Goal: Task Accomplishment & Management: Manage account settings

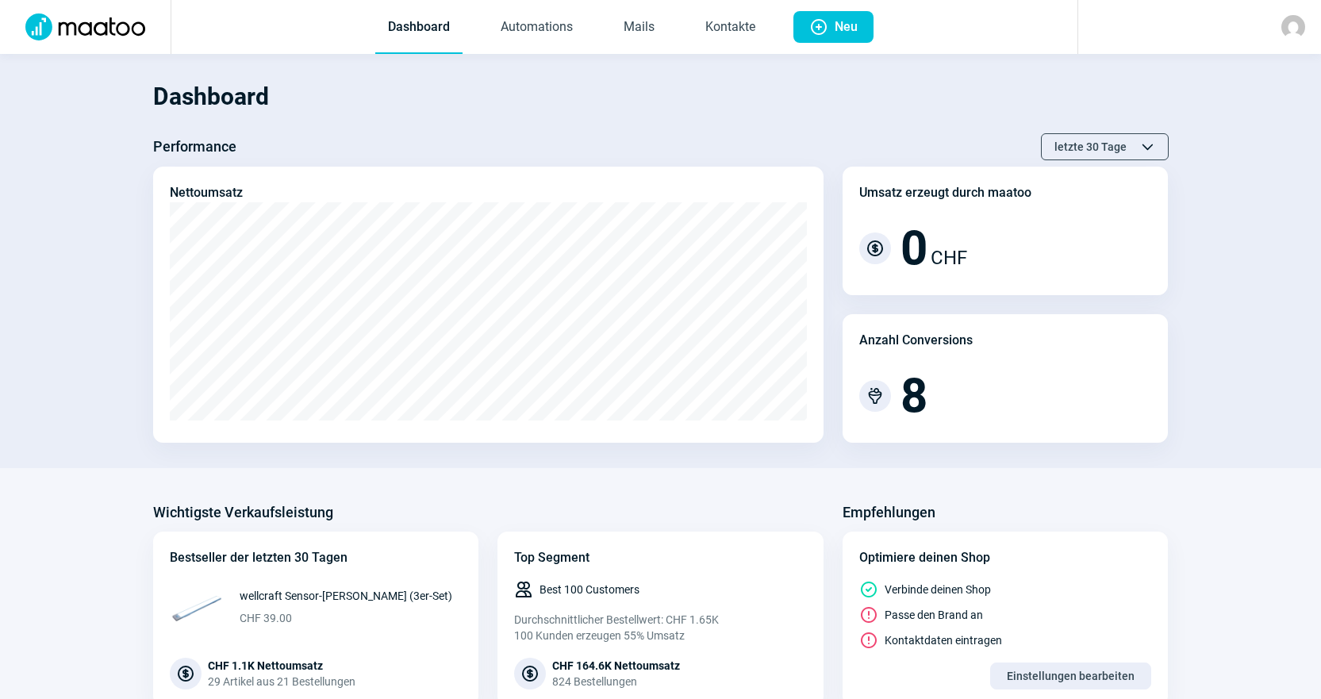
drag, startPoint x: 509, startPoint y: 0, endPoint x: 1004, endPoint y: 121, distance: 509.0
click at [1053, 125] on div "Dashboard Performance letzte 30 Tage ChevronUp icon ChevronDown icon Nettoumsat…" at bounding box center [661, 256] width 1016 height 373
click at [663, 36] on link "Mails" at bounding box center [639, 28] width 56 height 52
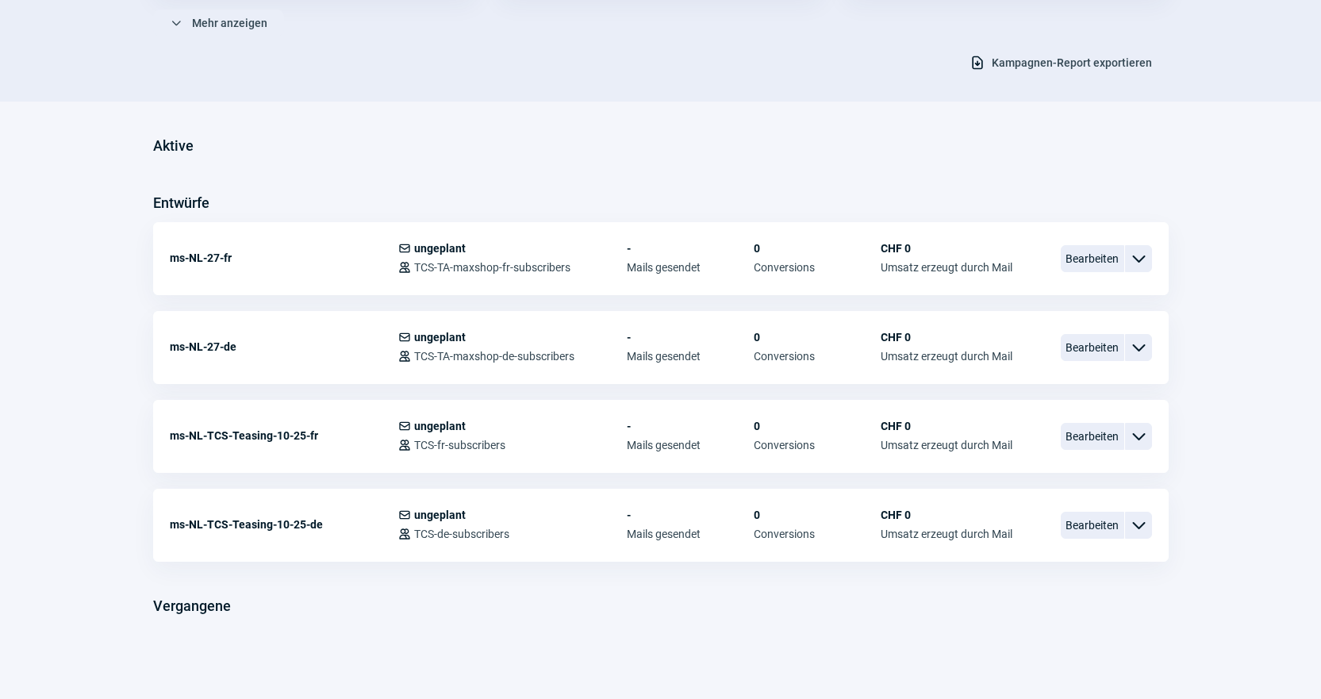
scroll to position [303, 0]
click at [1106, 341] on span "Bearbeiten" at bounding box center [1092, 345] width 63 height 27
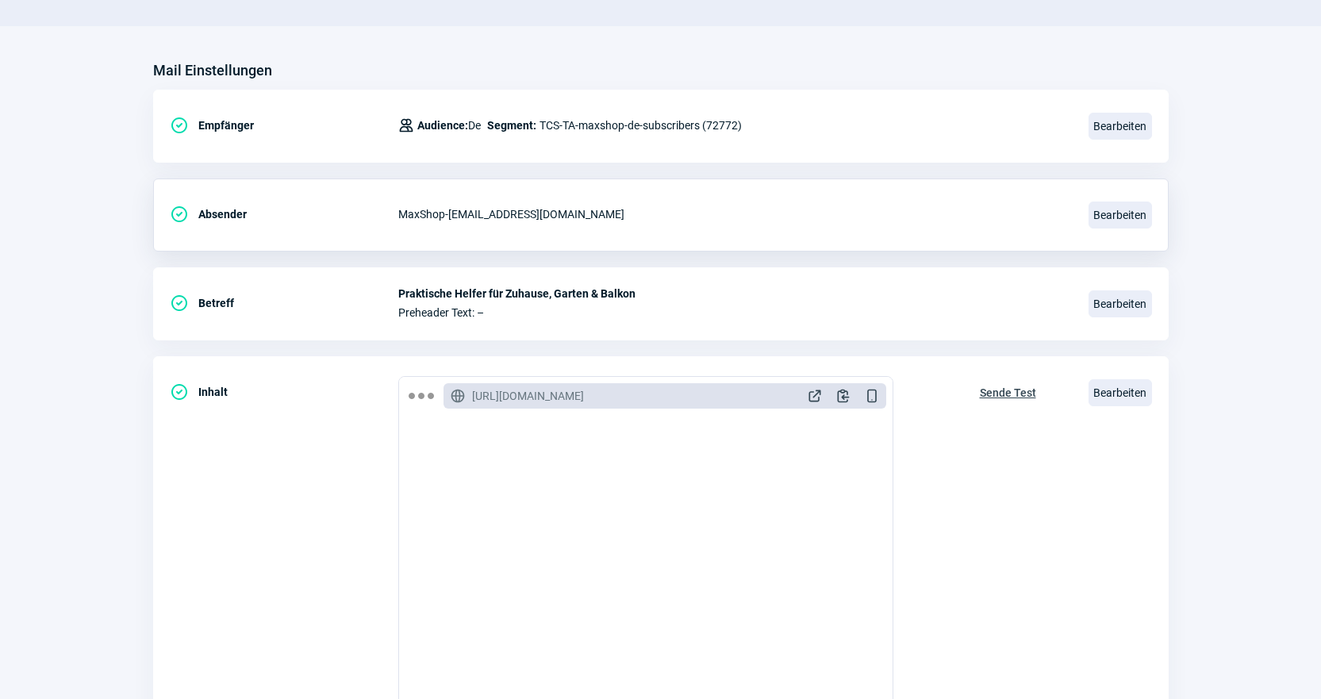
scroll to position [159, 0]
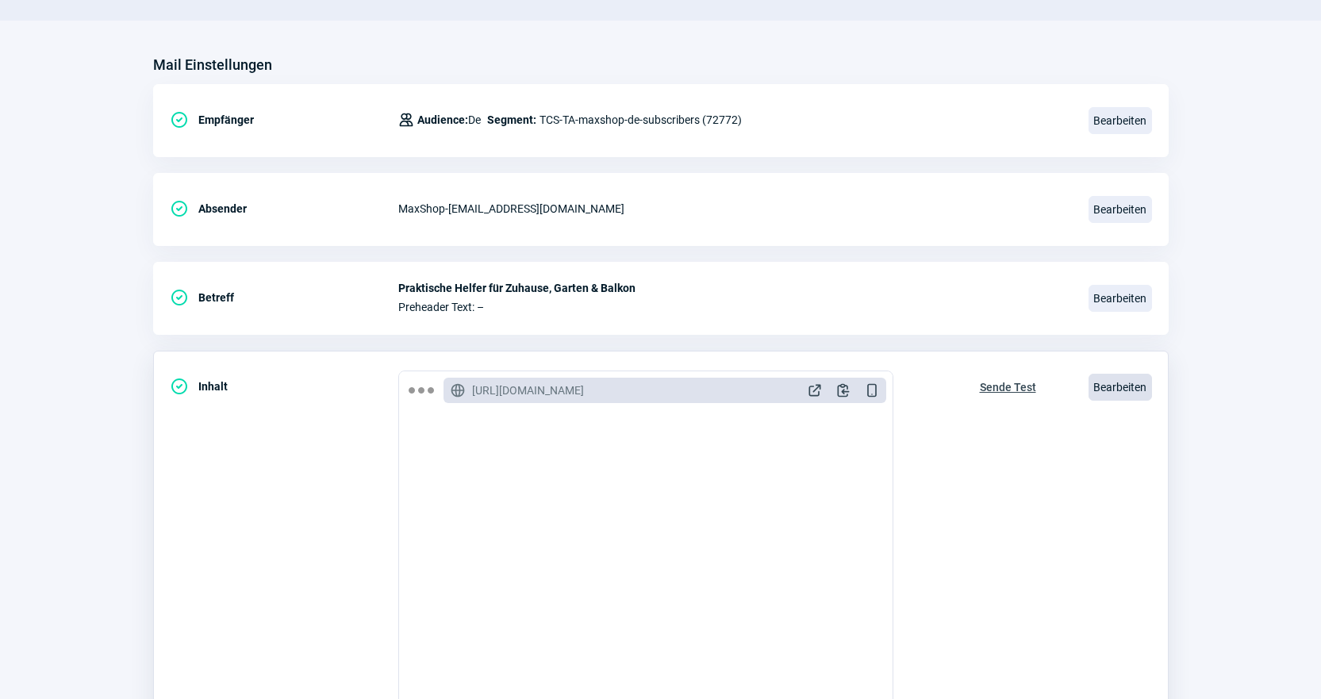
click at [1122, 385] on span "Bearbeiten" at bounding box center [1119, 387] width 63 height 27
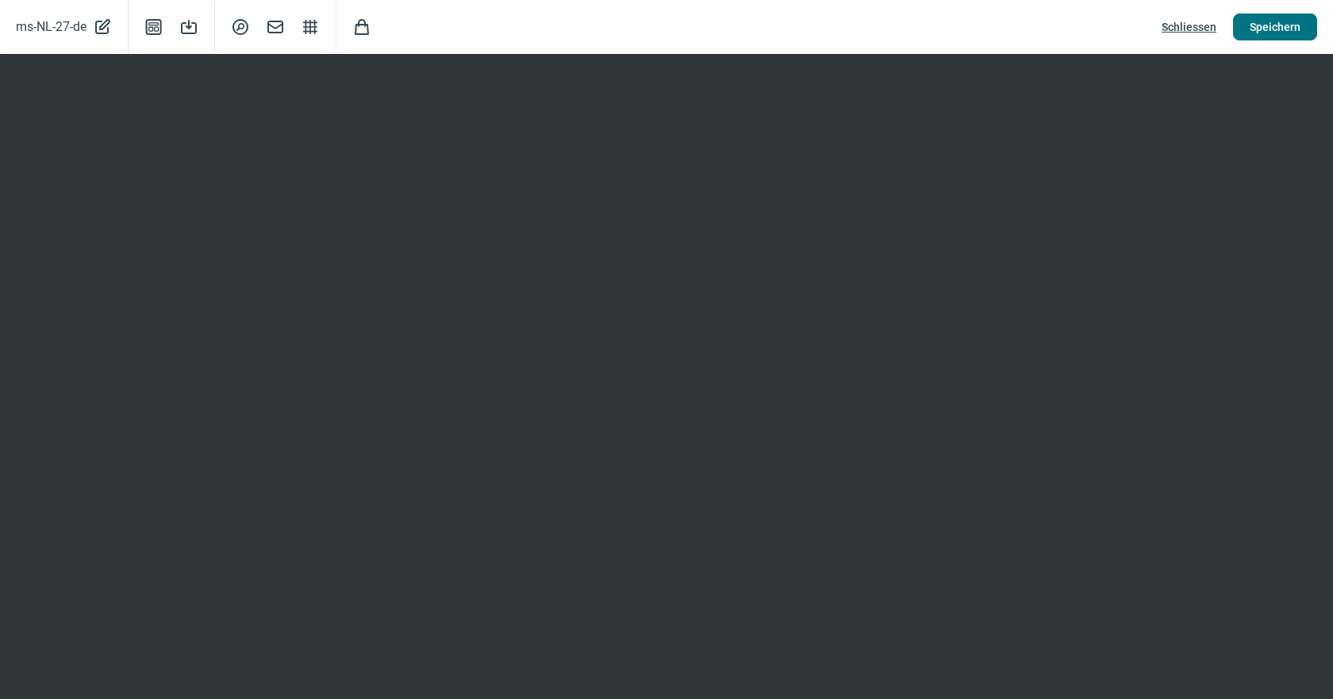
click at [1291, 39] on span "Speichern" at bounding box center [1275, 26] width 51 height 25
click at [1186, 29] on span "Schliessen" at bounding box center [1188, 26] width 55 height 25
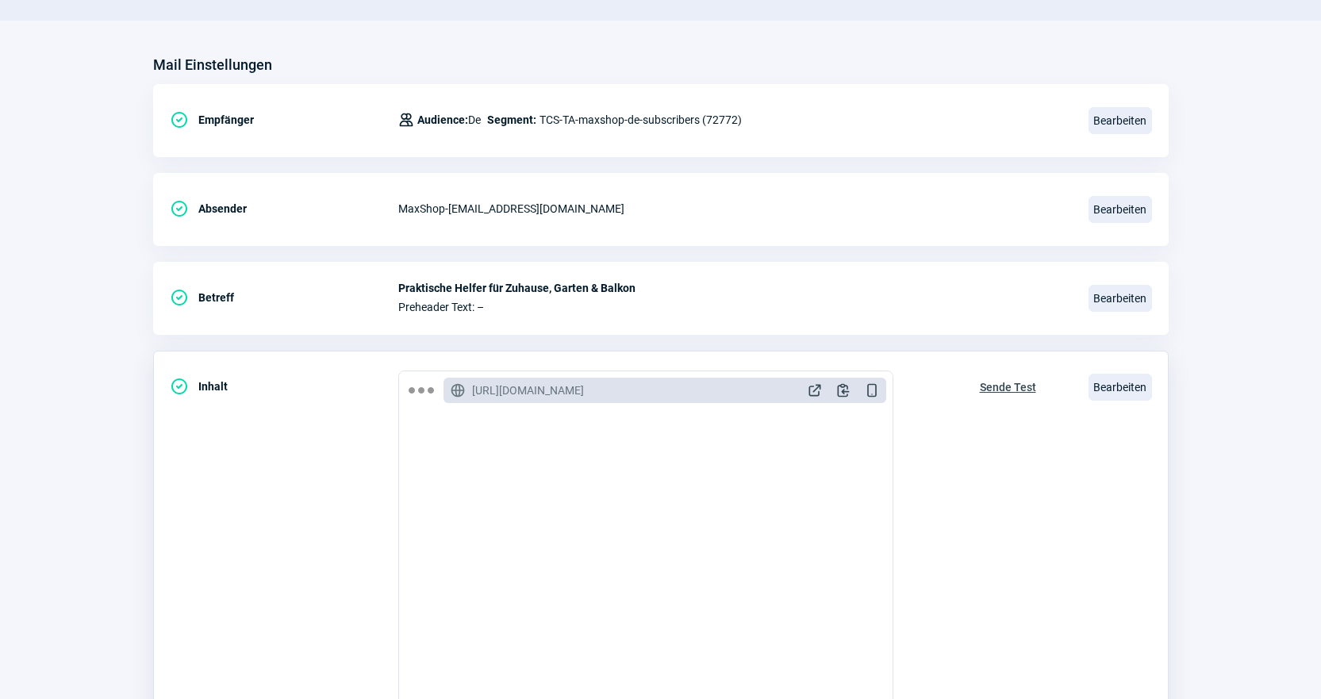
click at [1012, 387] on span "Sende Test" at bounding box center [1008, 386] width 56 height 25
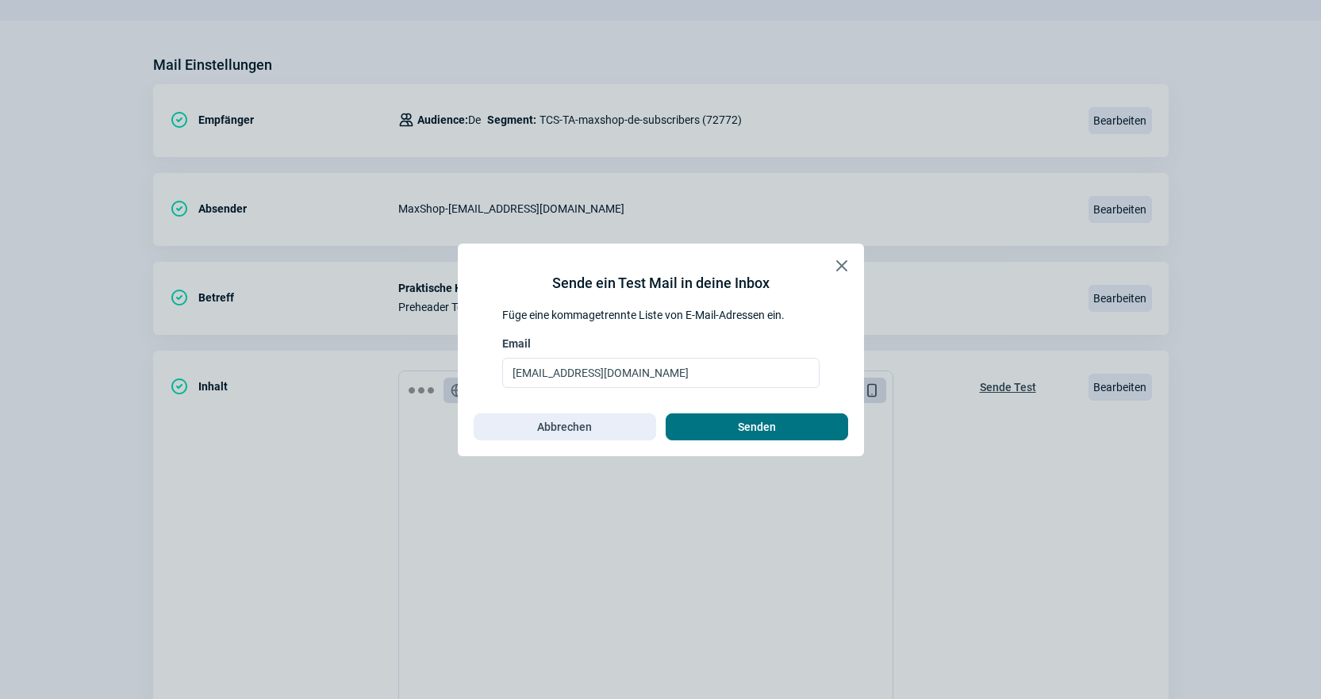
click at [785, 428] on span "Senden" at bounding box center [756, 426] width 149 height 25
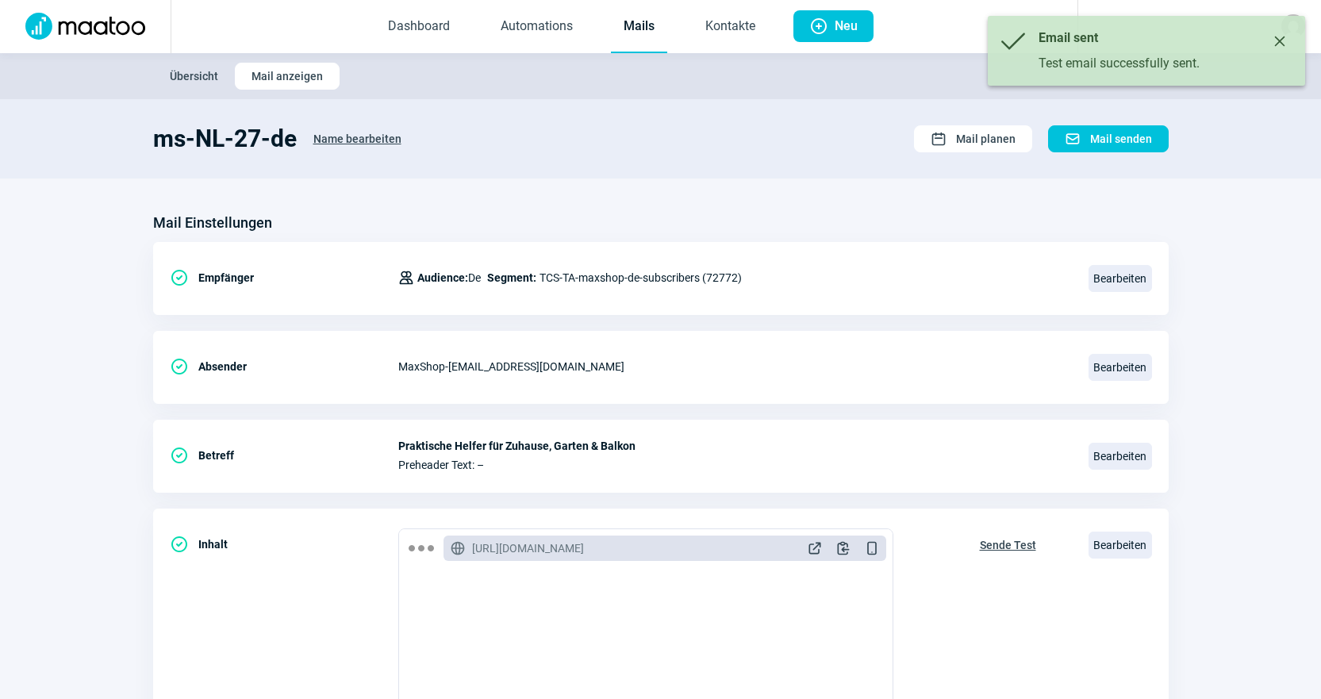
scroll to position [0, 0]
click at [626, 32] on link "Mails" at bounding box center [639, 28] width 56 height 52
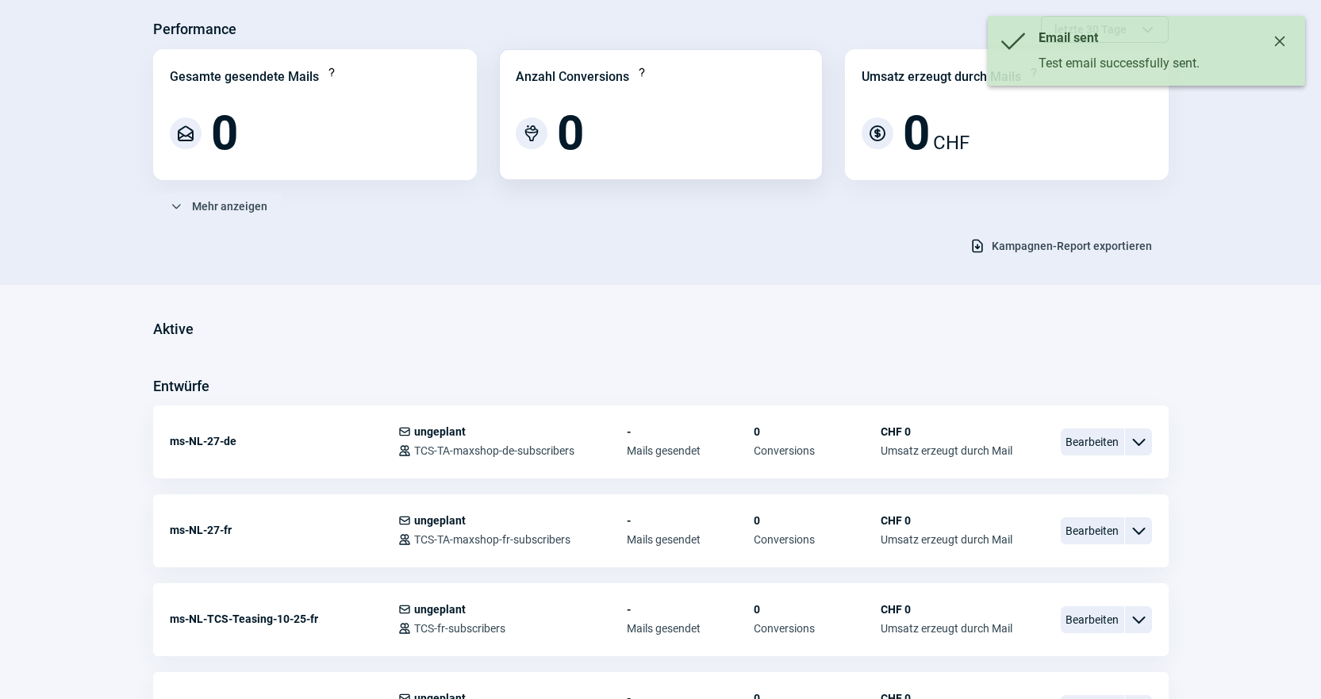
scroll to position [303, 0]
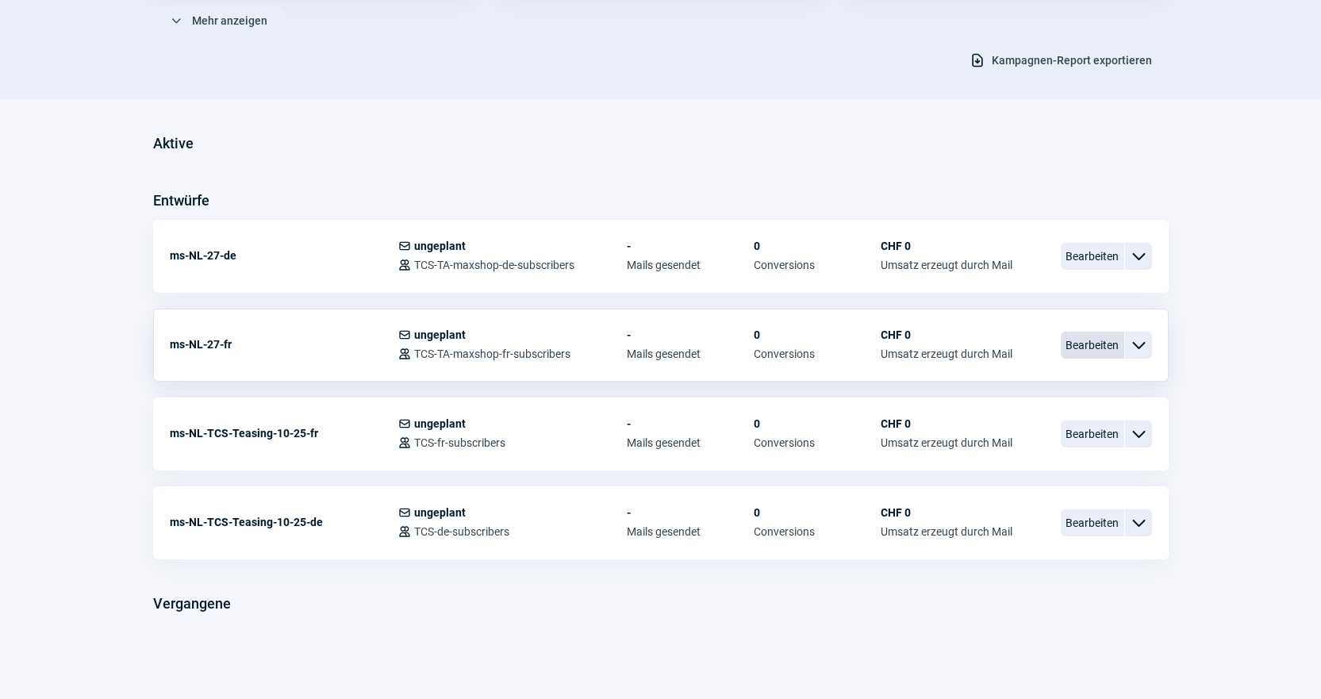
click at [1102, 355] on span "Bearbeiten" at bounding box center [1092, 345] width 63 height 27
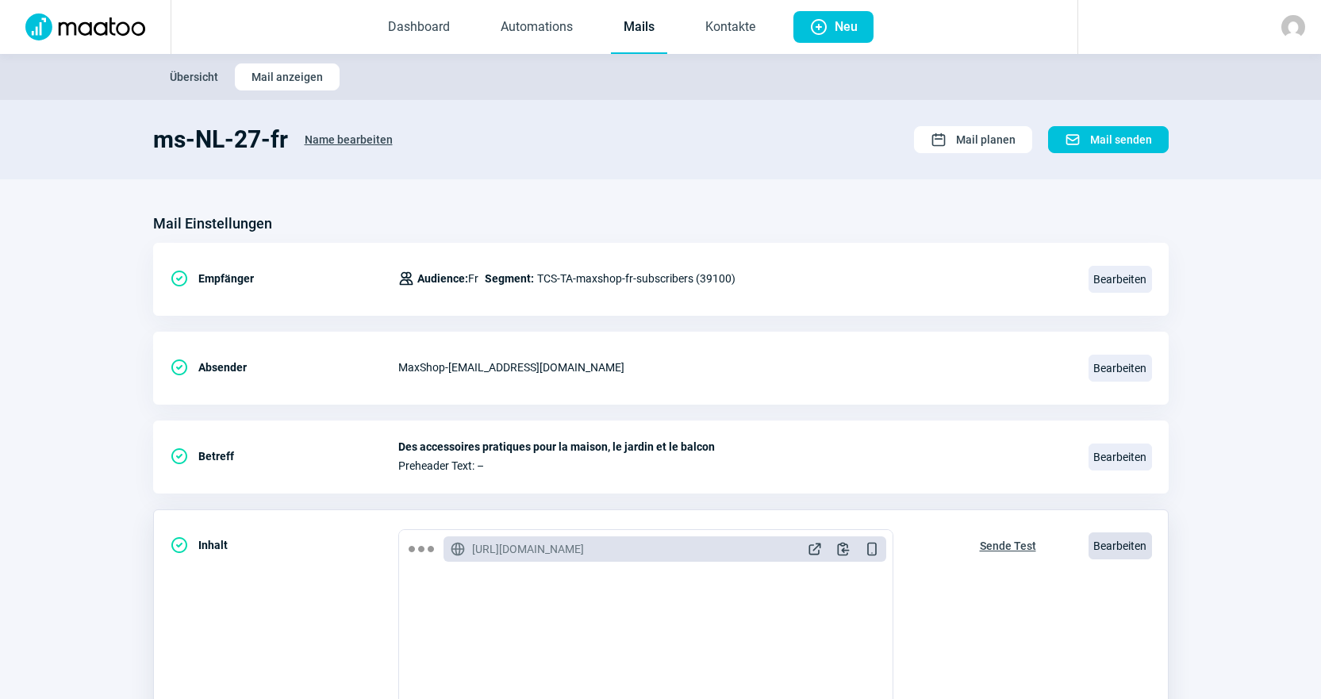
click at [1134, 534] on span "Bearbeiten" at bounding box center [1119, 545] width 63 height 27
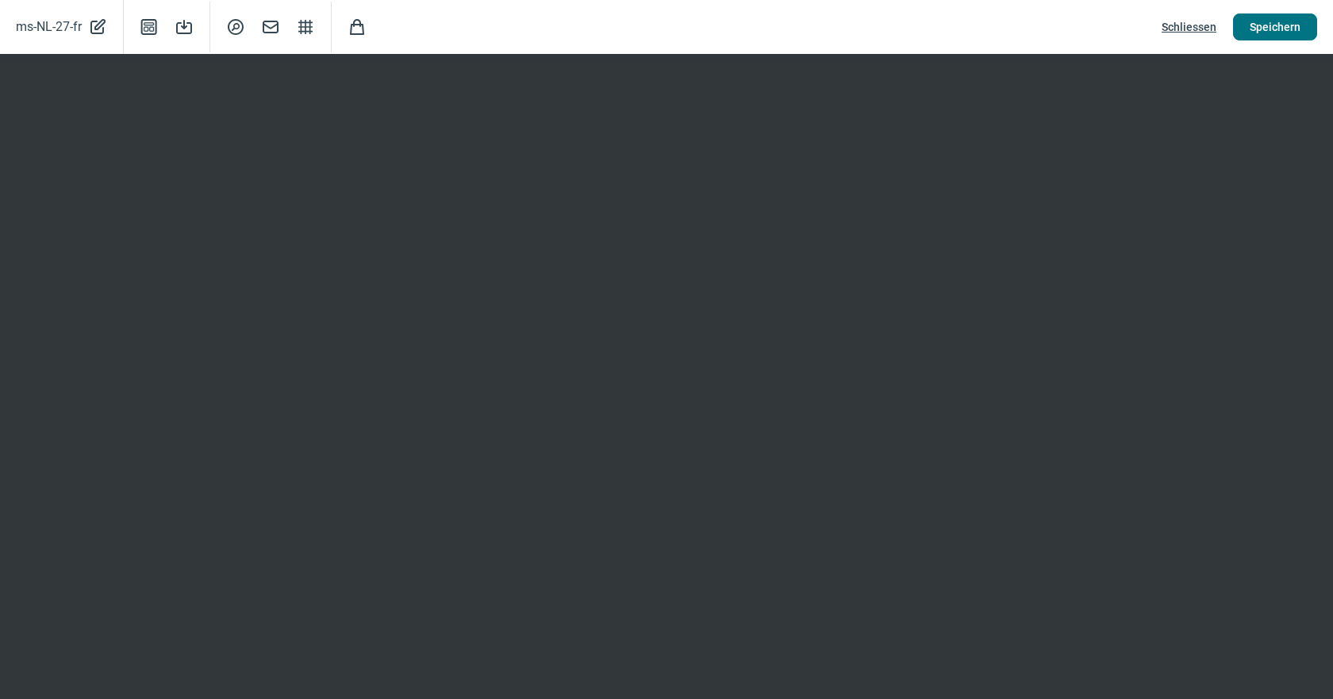
click at [1237, 29] on button "Speichern" at bounding box center [1275, 26] width 84 height 27
click at [1188, 28] on span "Schliessen" at bounding box center [1188, 26] width 55 height 25
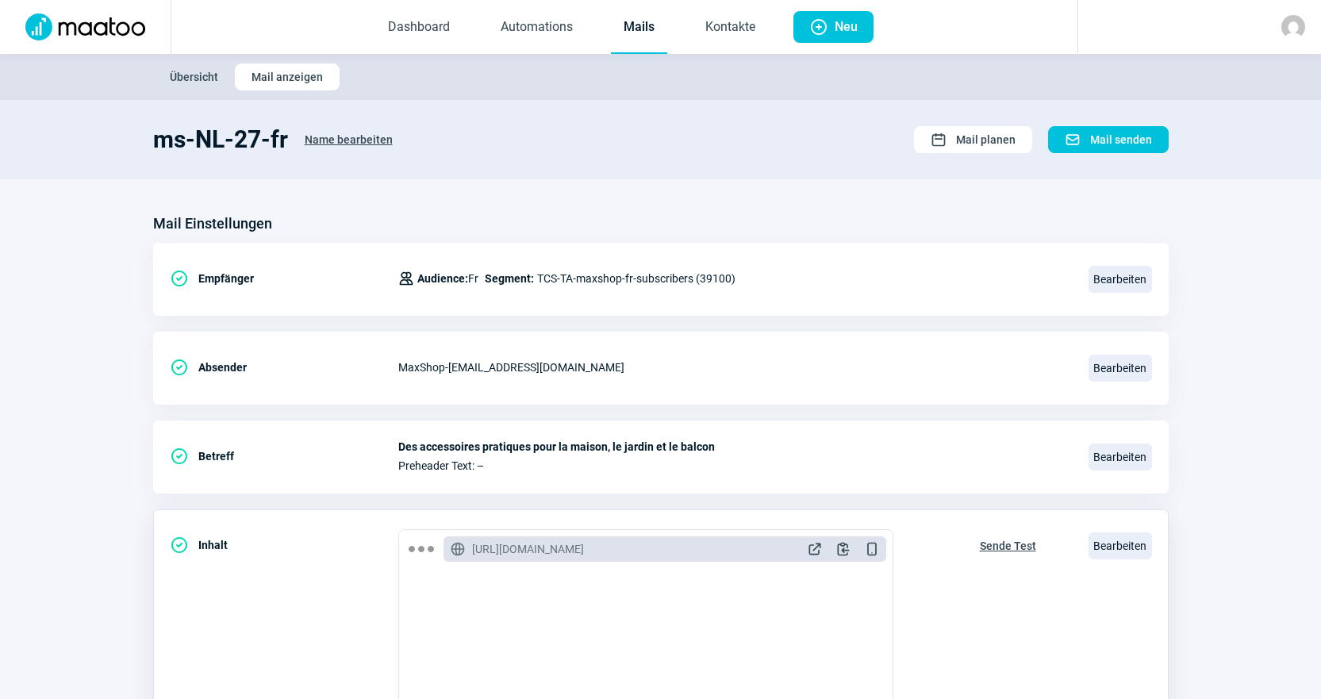
click at [1023, 541] on span "Sende Test" at bounding box center [1008, 545] width 56 height 25
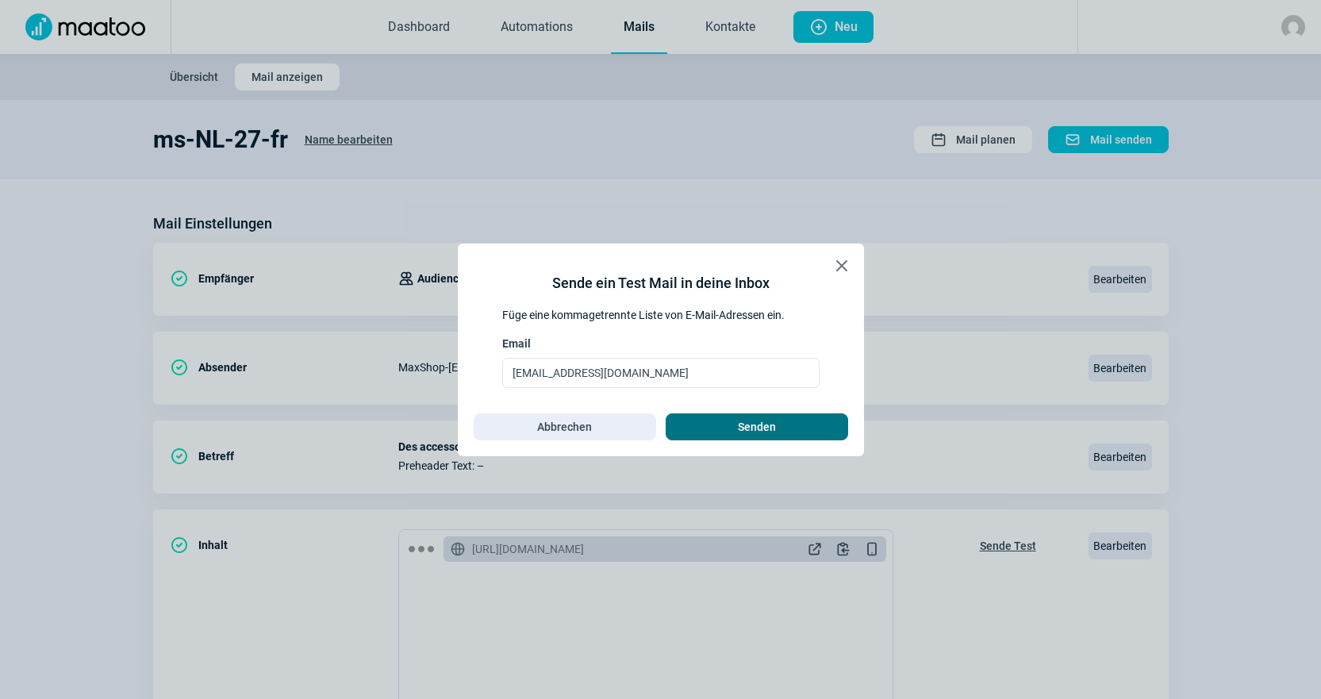
click at [790, 423] on span "Senden" at bounding box center [756, 426] width 149 height 25
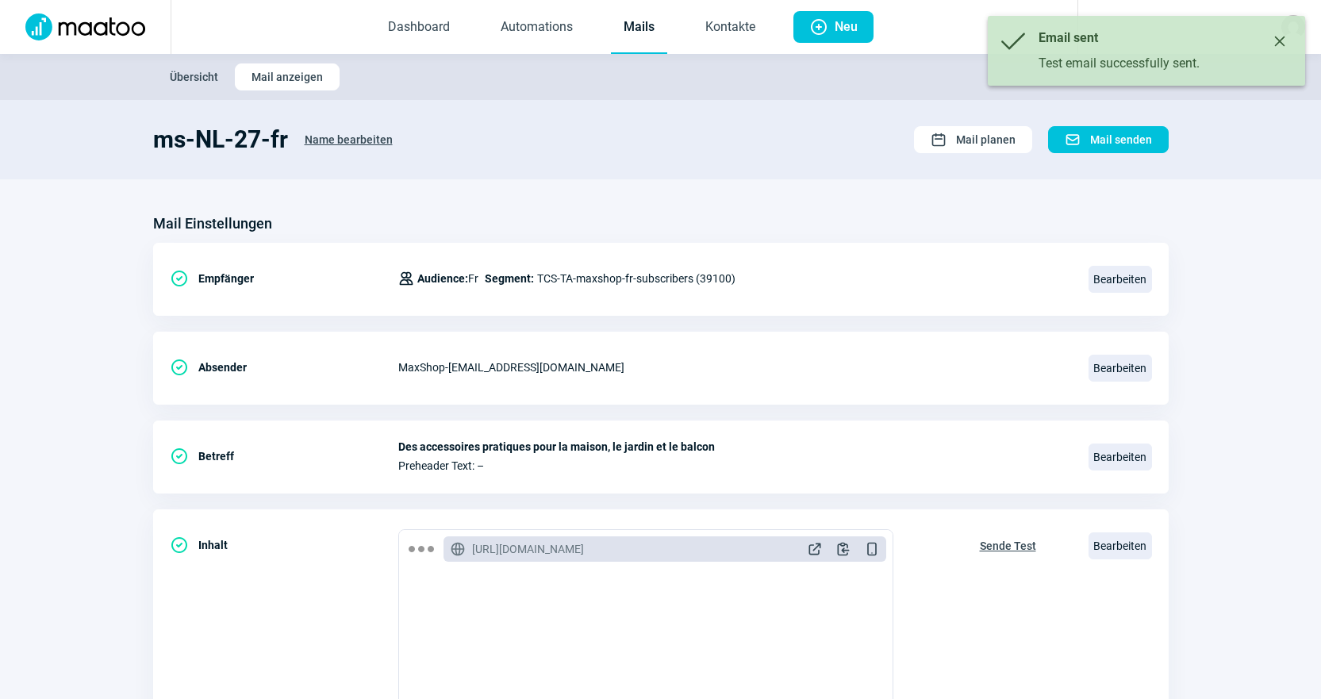
drag, startPoint x: 641, startPoint y: 30, endPoint x: 660, endPoint y: 38, distance: 20.6
click at [641, 30] on link "Mails" at bounding box center [639, 28] width 56 height 52
